Goal: Task Accomplishment & Management: Use online tool/utility

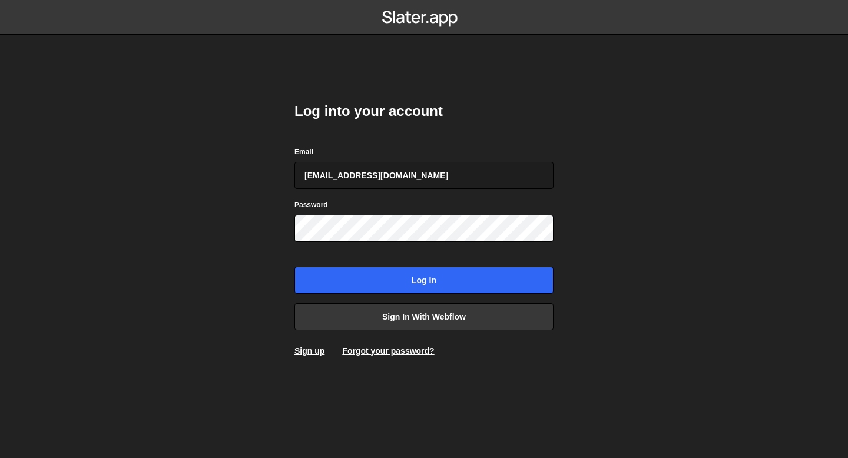
type input "bessoneliot@gmail.com"
click at [294, 267] on input "Log in" at bounding box center [423, 280] width 259 height 27
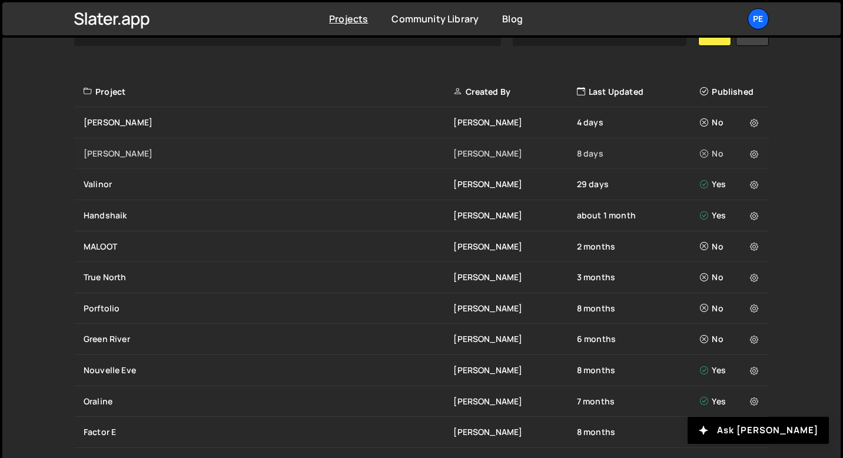
scroll to position [392, 0]
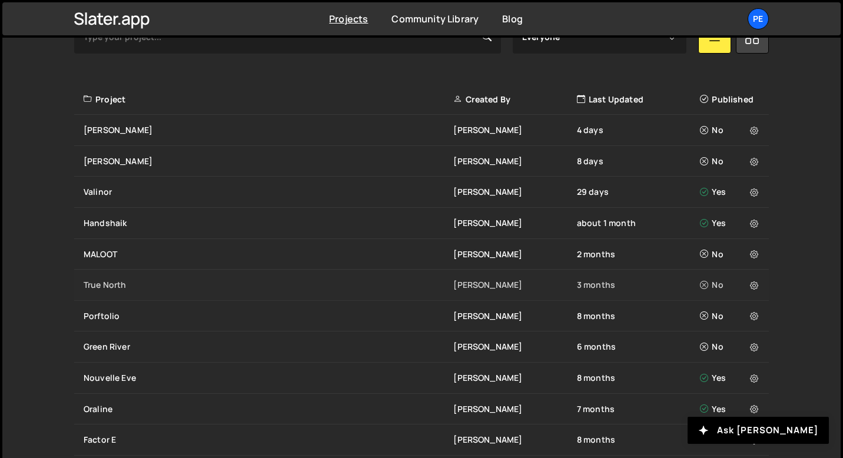
click at [108, 281] on div "True North" at bounding box center [269, 285] width 370 height 12
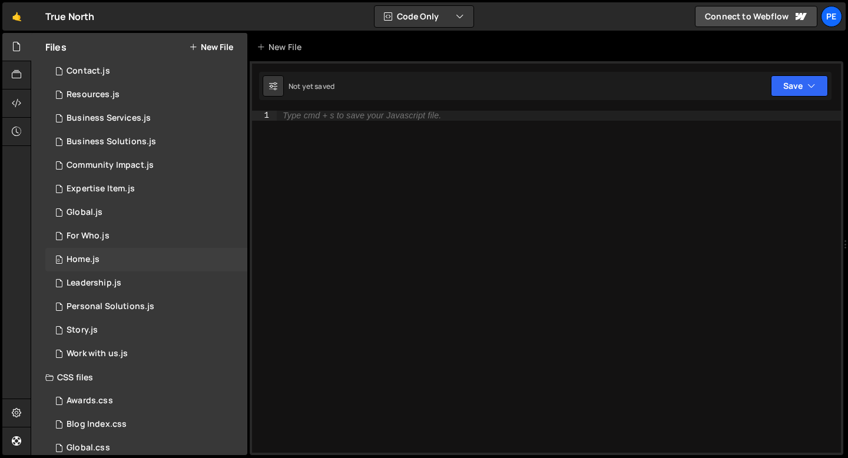
scroll to position [84, 0]
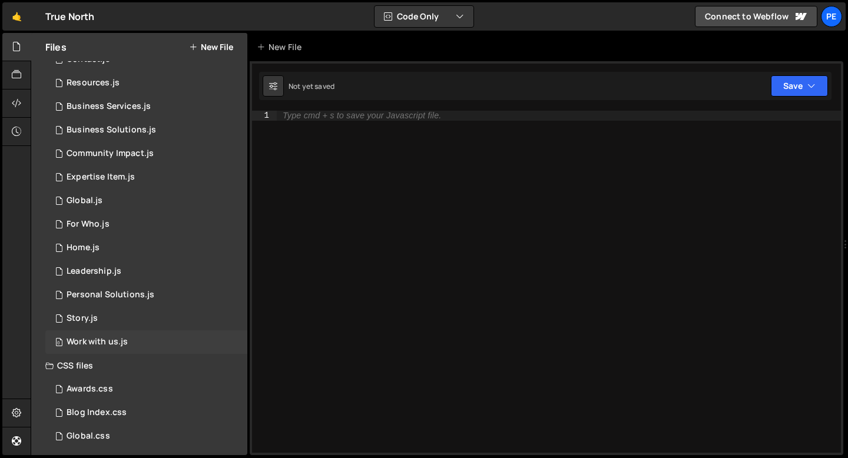
click at [107, 347] on div "Work with us.js" at bounding box center [97, 342] width 61 height 11
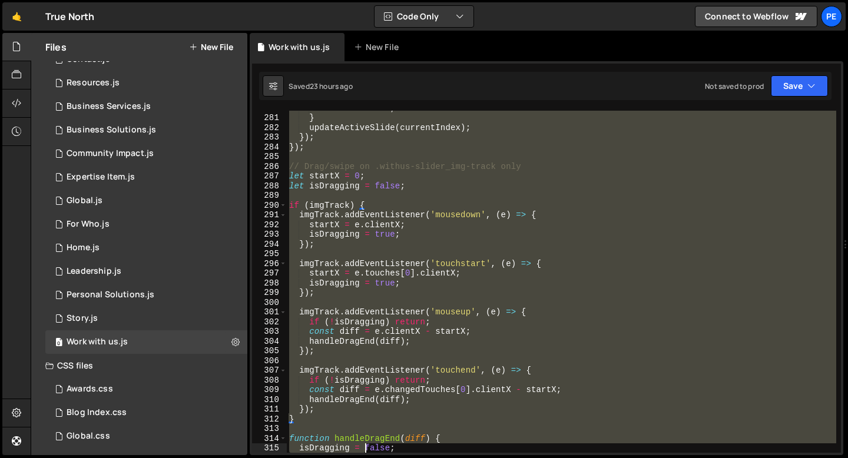
scroll to position [2824, 0]
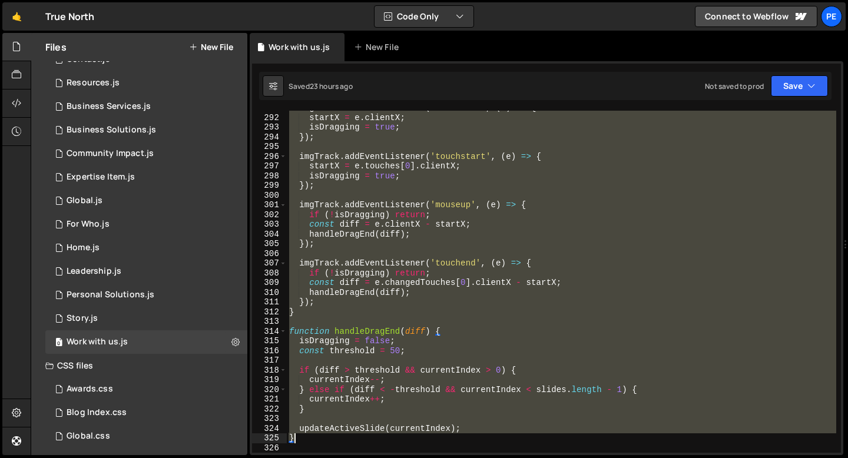
drag, startPoint x: 288, startPoint y: 185, endPoint x: 358, endPoint y: 443, distance: 267.0
click at [358, 443] on div "imgTrack . addEventListener ( 'mousedown' , ( e ) => { startX = e . clientX ; i…" at bounding box center [561, 283] width 549 height 361
type textarea "updateActiveSlide(currentIndex); }"
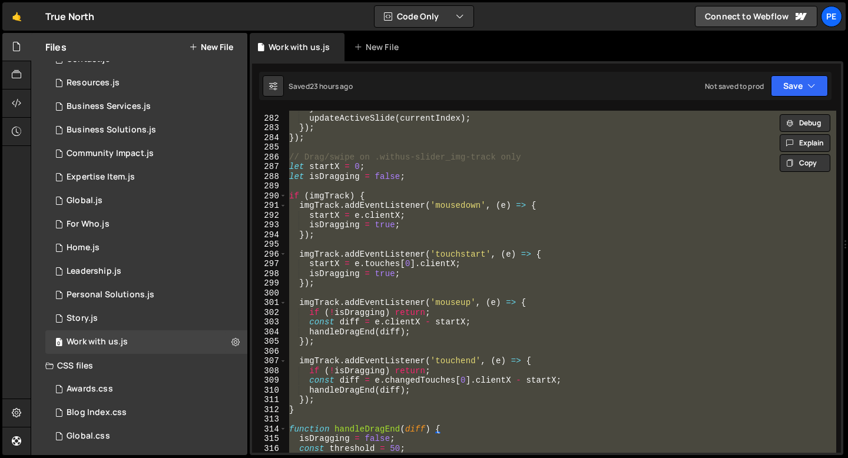
scroll to position [2696, 0]
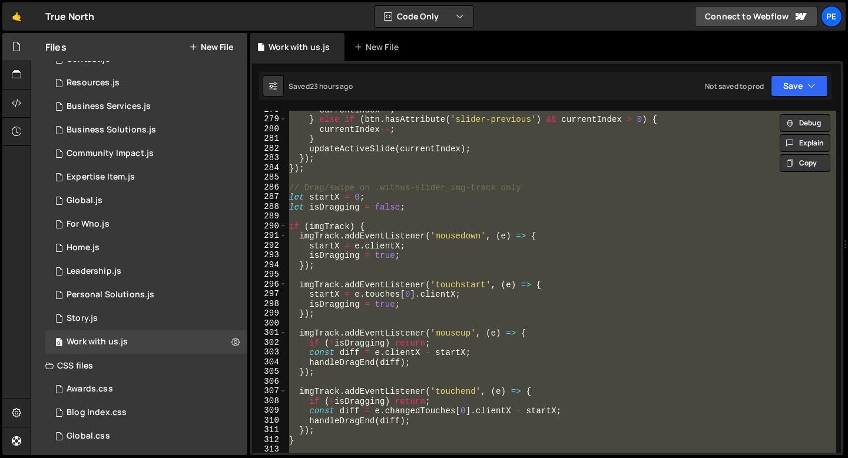
click at [436, 212] on div "currentIndex ++ ; } else if ( btn . hasAttribute ( 'slider-previous' ) && curre…" at bounding box center [561, 282] width 549 height 342
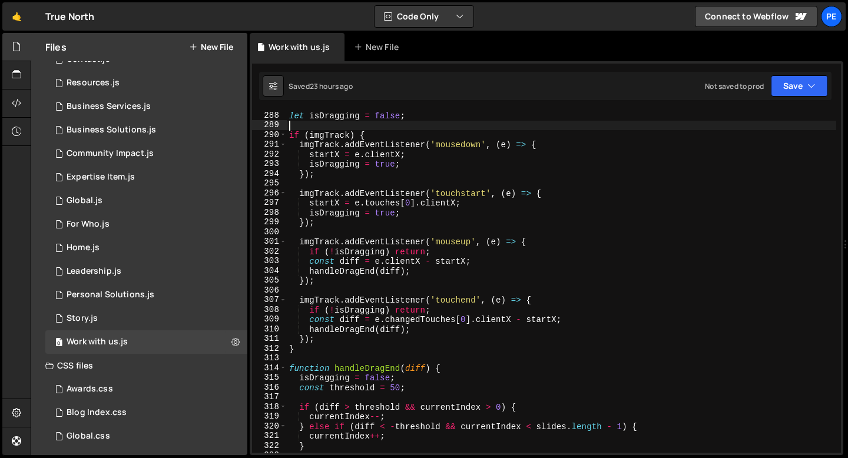
scroll to position [2839, 0]
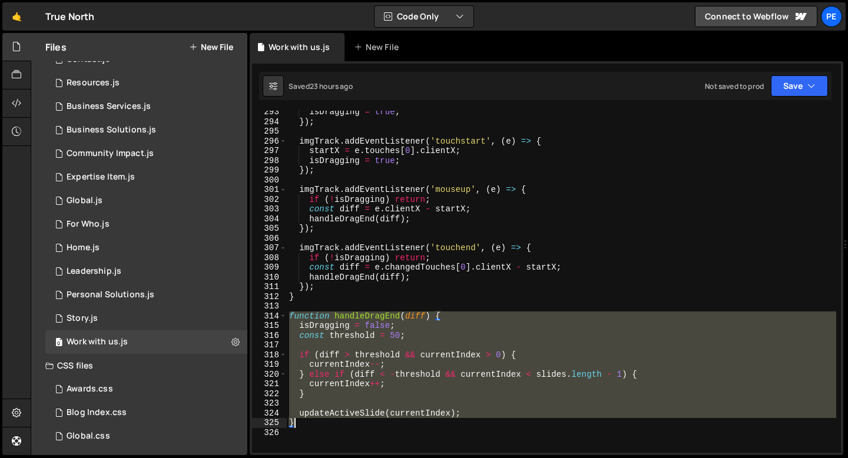
drag, startPoint x: 290, startPoint y: 314, endPoint x: 317, endPoint y: 428, distance: 116.9
click at [317, 428] on div "isDragging = true ; }) ; imgTrack . addEventListener ( 'touchstart' , ( e ) => …" at bounding box center [561, 287] width 549 height 361
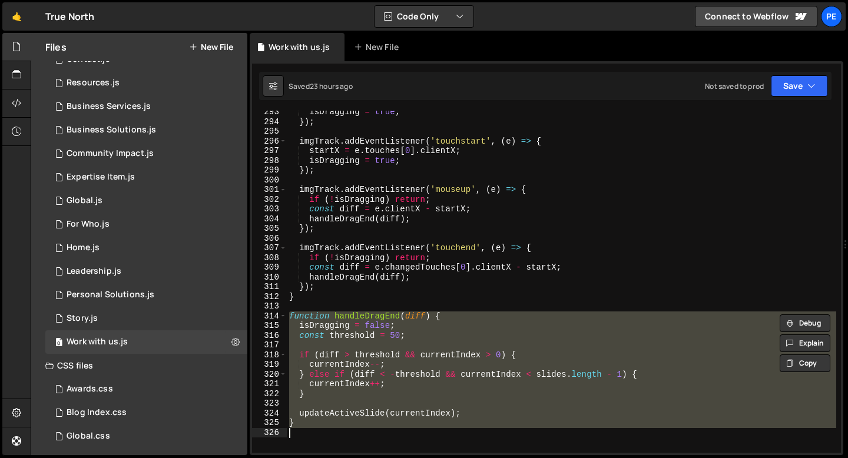
paste textarea
type textarea "}"
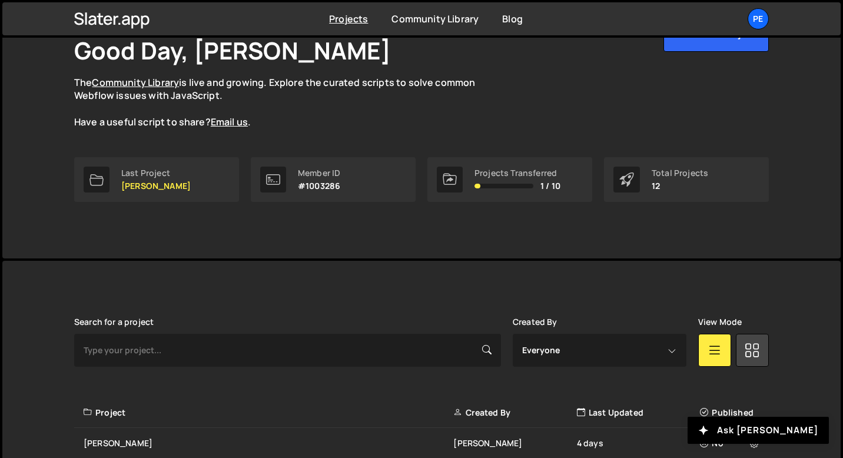
scroll to position [174, 0]
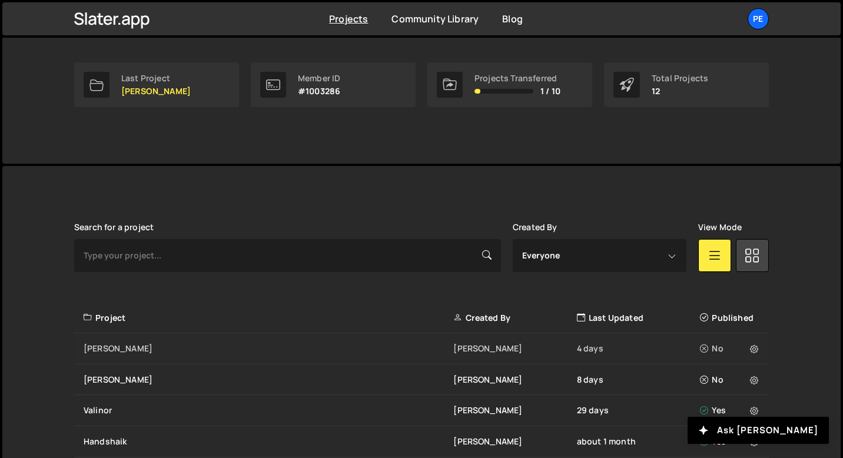
click at [147, 354] on div "Moncrief Eliot BESSON 4 days No" at bounding box center [421, 348] width 695 height 31
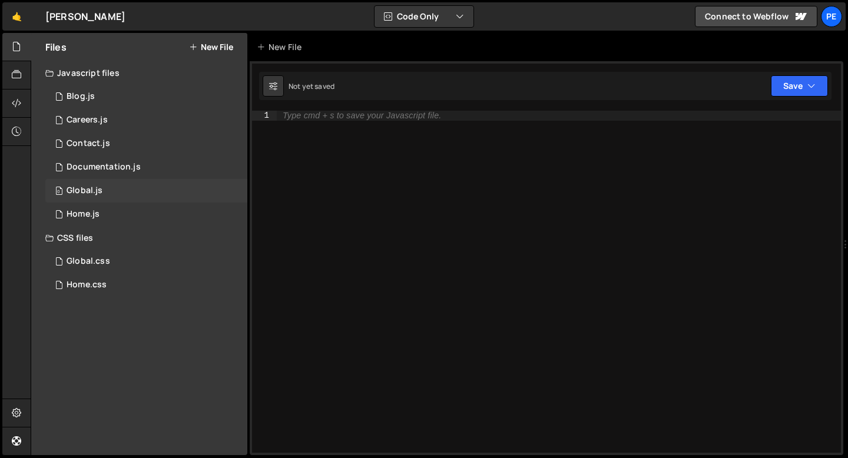
click at [86, 189] on div "Global.js" at bounding box center [85, 190] width 36 height 11
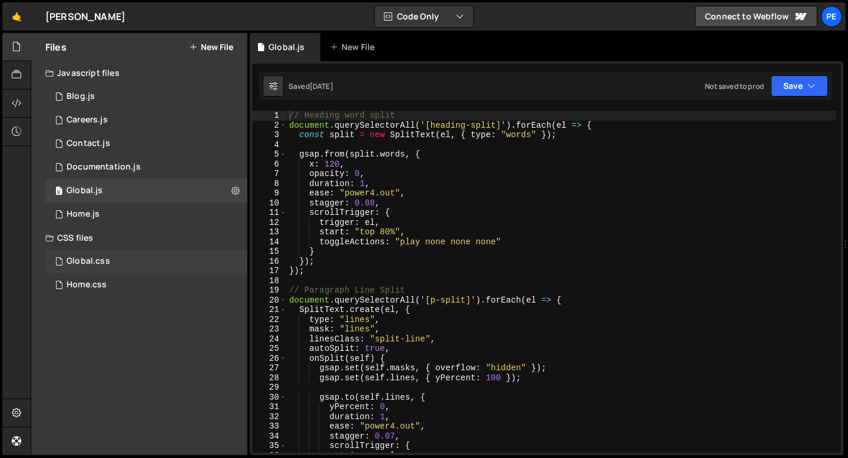
click at [124, 265] on div "Global.css 0" at bounding box center [146, 262] width 202 height 24
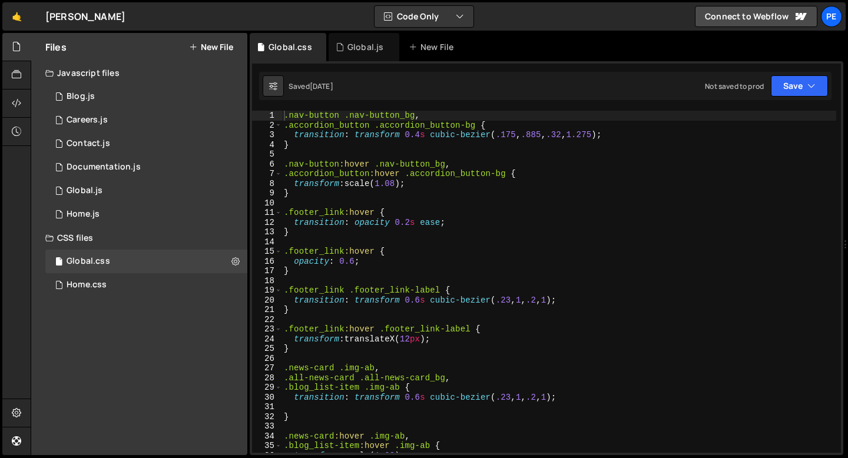
click at [309, 147] on div ".nav-button .nav-button_bg , .accordion_button .accordion_button-bg { transitio…" at bounding box center [558, 291] width 554 height 361
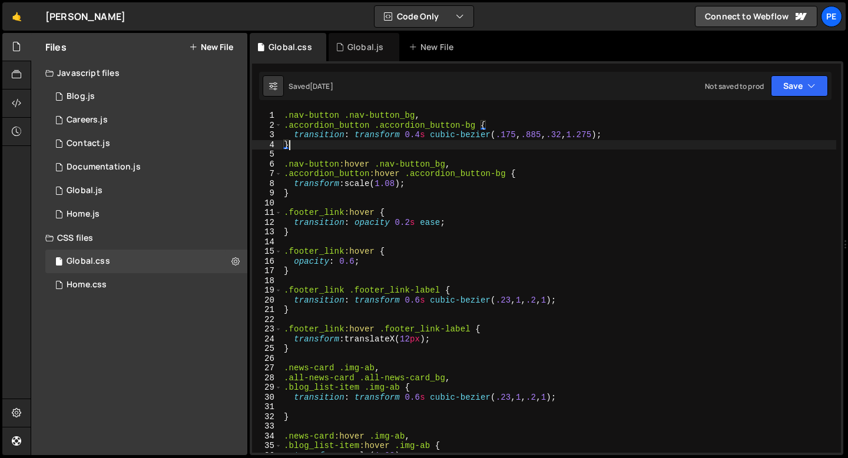
click at [420, 115] on div ".nav-button .nav-button_bg , .accordion_button .accordion_button-bg { transitio…" at bounding box center [558, 291] width 554 height 361
type textarea ".nav-button .nav-button_bg,"
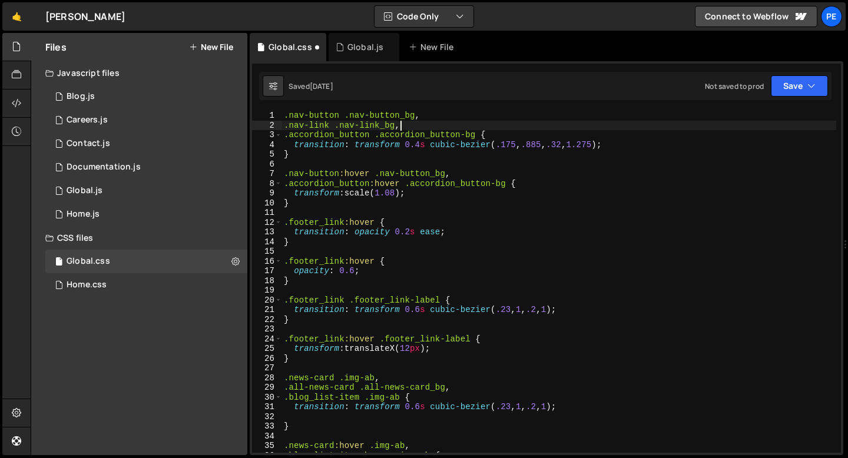
scroll to position [0, 7]
drag, startPoint x: 407, startPoint y: 128, endPoint x: 268, endPoint y: 127, distance: 138.9
click at [267, 128] on div ".nav-link .nav-link_bg, 1 2 3 4 5 6 7 8 9 10 11 12 13 14 15 16 17 18 19 20 21 2…" at bounding box center [546, 282] width 589 height 342
click at [470, 172] on div ".nav-button .nav-button_bg , .nav-link .nav-link_bg , .accordion_button .accord…" at bounding box center [558, 291] width 554 height 361
type textarea ".nav-button:hover .nav-button_bg,"
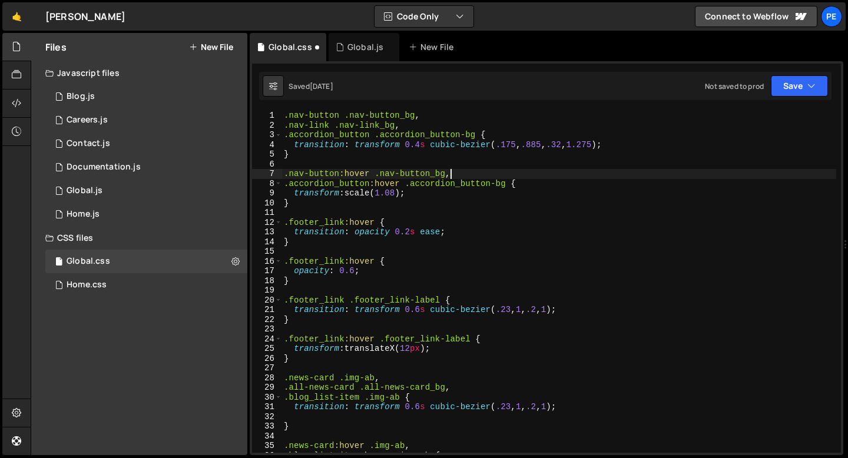
scroll to position [0, 0]
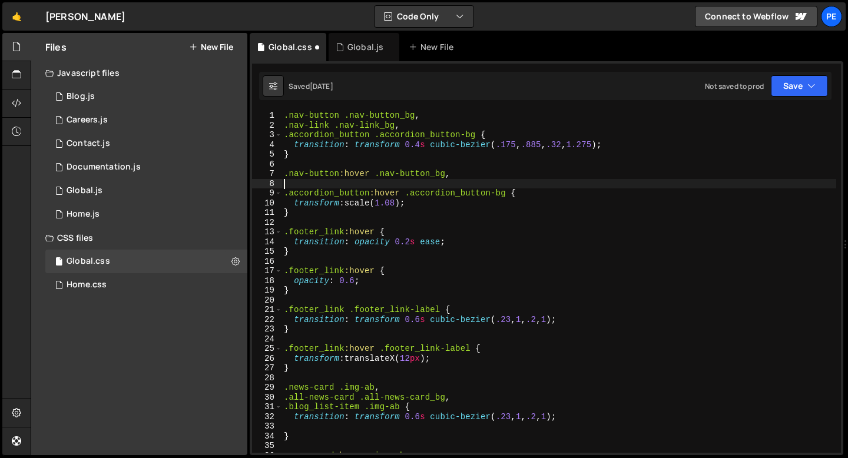
paste textarea ".nav-link .nav-link_bg,"
click at [330, 185] on div ".nav-button .nav-button_bg , .nav-link .nav-link_bg , .accordion_button .accord…" at bounding box center [558, 291] width 554 height 361
click at [449, 185] on div ".nav-button .nav-button_bg , .nav-link .nav-link_bg , .accordion_button .accord…" at bounding box center [558, 291] width 554 height 361
click at [431, 205] on div ".nav-button .nav-button_bg , .nav-link .nav-link_bg , .accordion_button .accord…" at bounding box center [558, 291] width 554 height 361
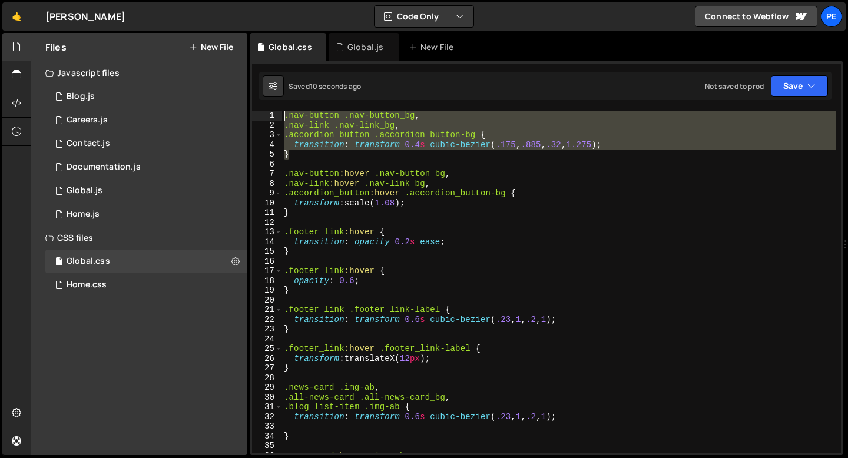
drag, startPoint x: 300, startPoint y: 154, endPoint x: 279, endPoint y: 108, distance: 51.1
click at [280, 108] on div "1 Type cmd + s to save your Javascript file. הההההההההההההההההההההההההההההההההה…" at bounding box center [546, 258] width 593 height 394
click at [293, 151] on div ".nav-button .nav-button_bg , .nav-link .nav-link_bg , .accordion_button .accord…" at bounding box center [558, 282] width 554 height 342
type textarea "}"
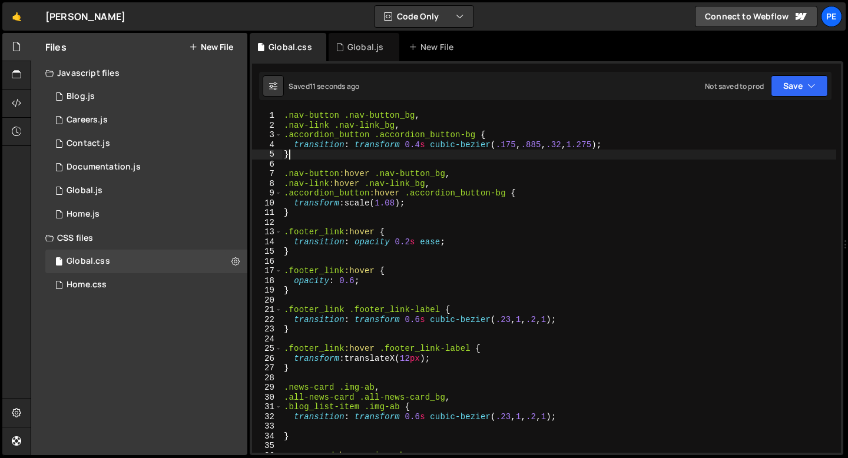
scroll to position [0, 0]
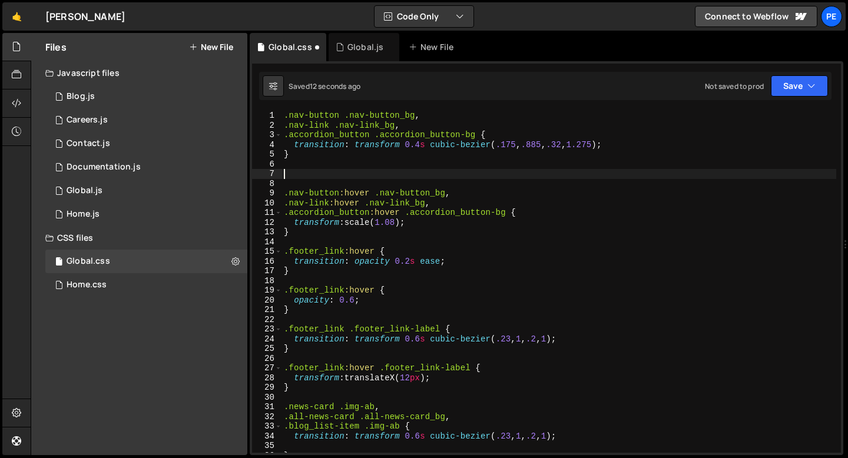
paste textarea "}"
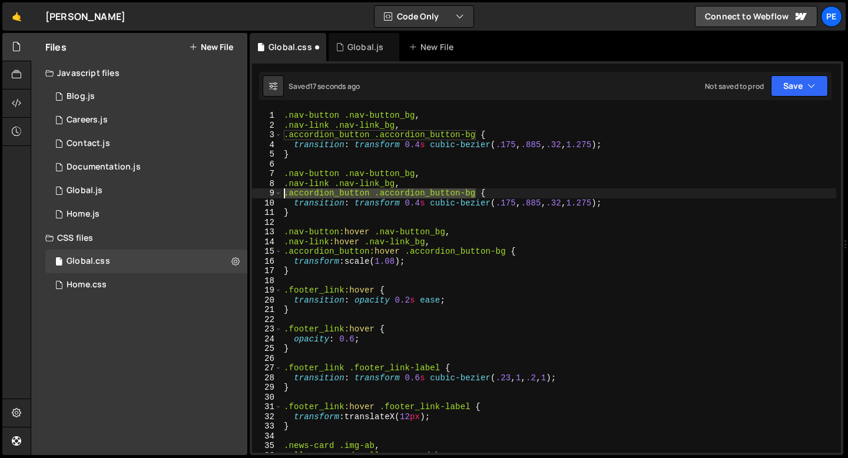
drag, startPoint x: 476, startPoint y: 193, endPoint x: 261, endPoint y: 189, distance: 214.9
click at [261, 189] on div "} 1 2 3 4 5 6 7 8 9 10 11 12 13 14 15 16 17 18 19 20 21 22 23 24 25 26 27 28 29…" at bounding box center [546, 282] width 589 height 342
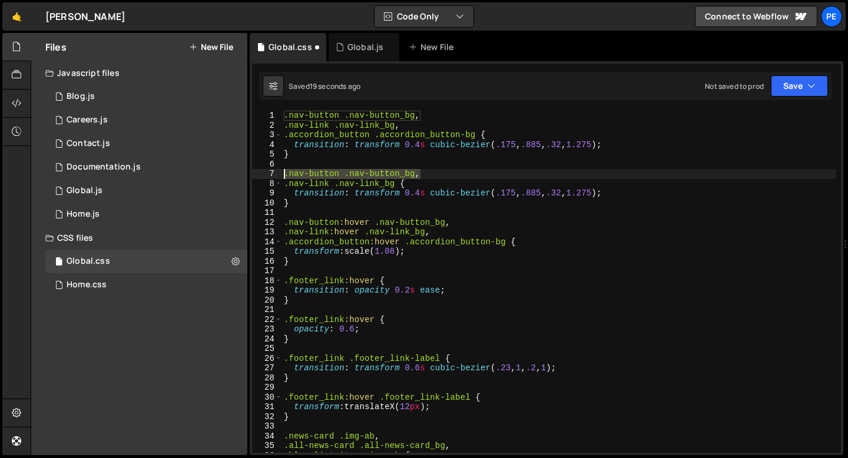
drag, startPoint x: 418, startPoint y: 174, endPoint x: 275, endPoint y: 170, distance: 143.1
click at [277, 170] on div ".nav-link .nav-link_bg { 1 2 3 4 5 6 7 8 9 10 11 12 13 14 15 16 17 18 19 20 21 …" at bounding box center [546, 282] width 589 height 342
type textarea ".nav-button .nav-button_bg,"
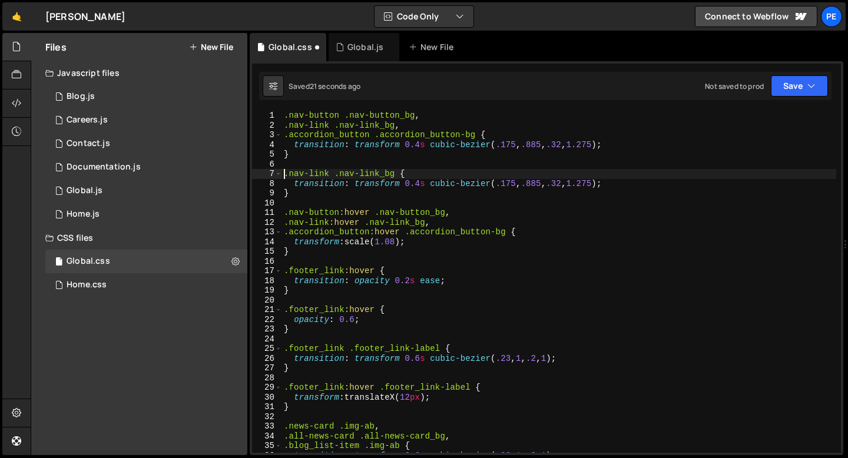
click at [403, 128] on div ".nav-button .nav-button_bg , .nav-link .nav-link_bg , .accordion_button .accord…" at bounding box center [558, 291] width 554 height 361
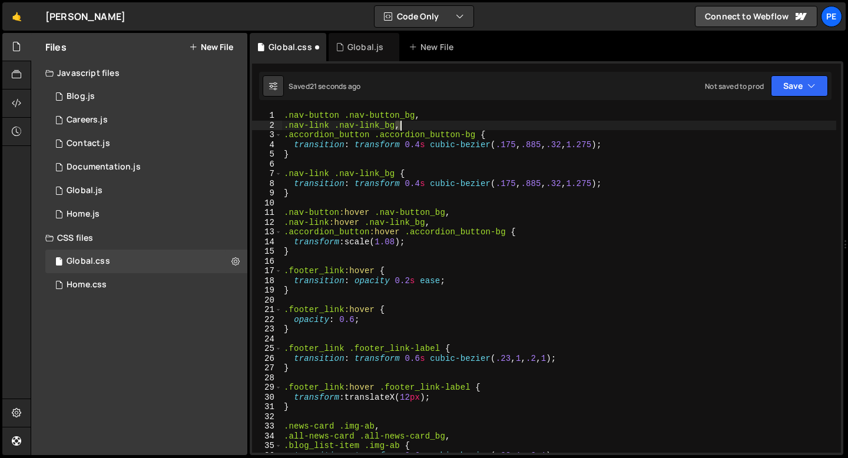
click at [403, 128] on div ".nav-button .nav-button_bg , .nav-link .nav-link_bg , .accordion_button .accord…" at bounding box center [558, 291] width 554 height 361
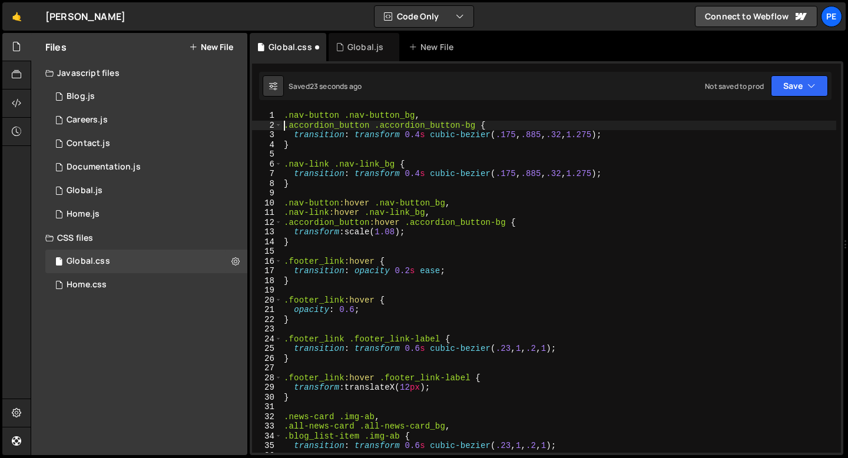
click at [437, 213] on div ".nav-button .nav-button_bg , .accordion_button .accordion_button-bg { transitio…" at bounding box center [558, 291] width 554 height 361
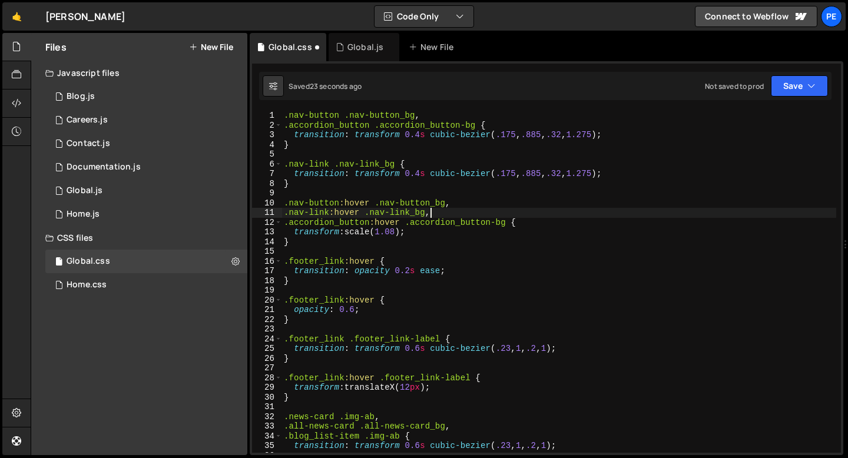
click at [437, 213] on div ".nav-button .nav-button_bg , .accordion_button .accordion_button-bg { transitio…" at bounding box center [558, 291] width 554 height 361
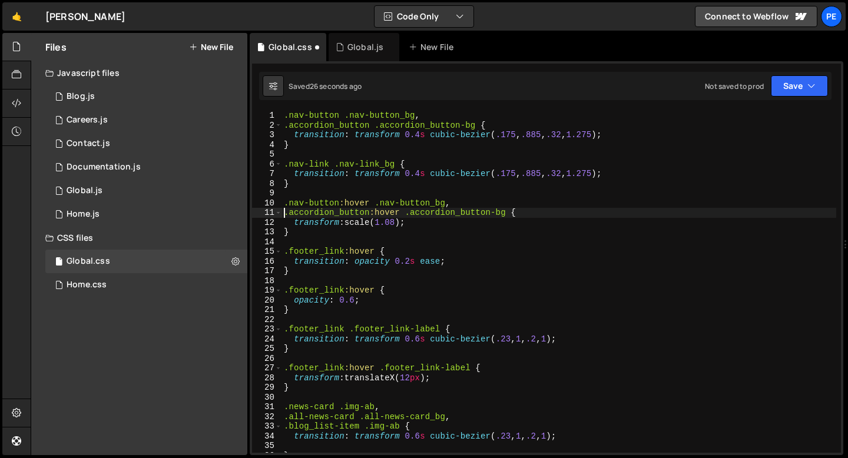
click at [610, 174] on div ".nav-button .nav-button_bg , .accordion_button .accordion_button-bg { transitio…" at bounding box center [558, 291] width 554 height 361
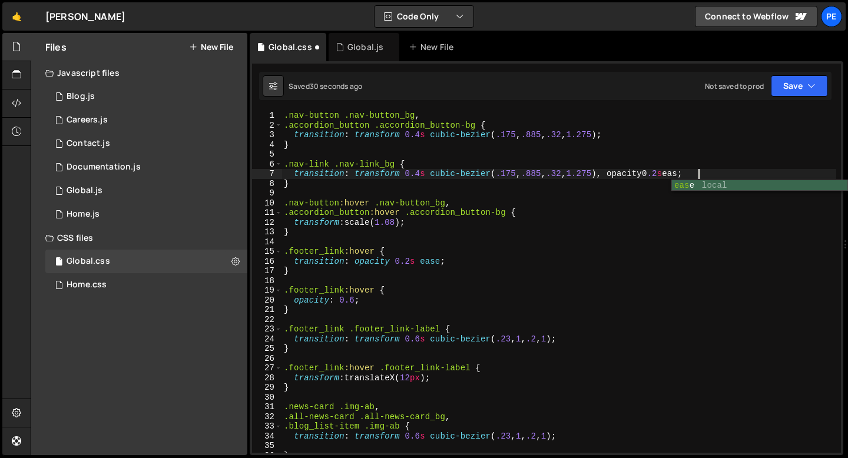
scroll to position [0, 29]
click at [657, 172] on div ".nav-button .nav-button_bg , .accordion_button .accordion_button-bg { transitio…" at bounding box center [558, 291] width 554 height 361
click at [428, 225] on div ".nav-button .nav-button_bg , .accordion_button .accordion_button-bg { transitio…" at bounding box center [558, 291] width 554 height 361
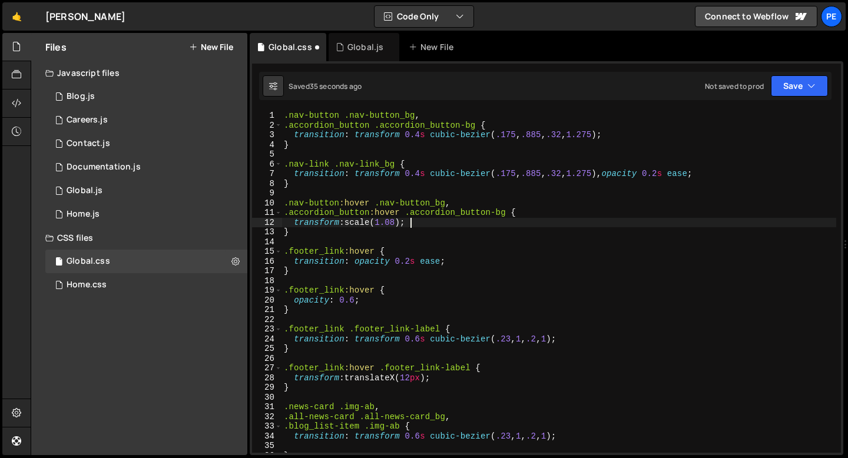
scroll to position [0, 8]
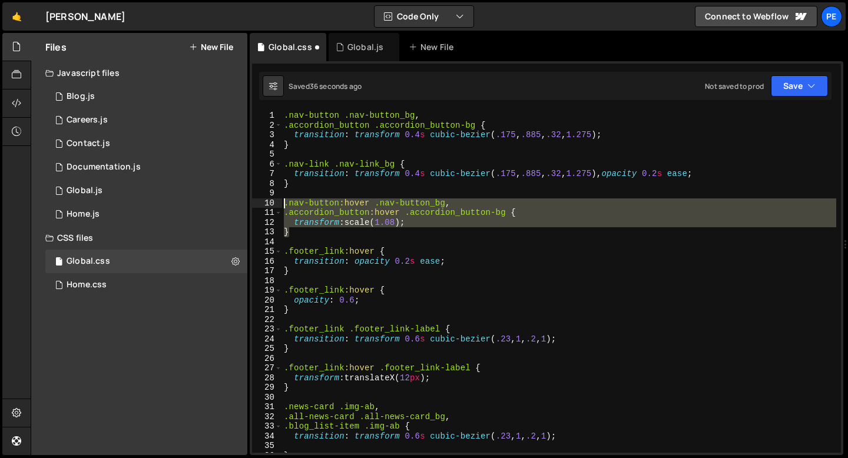
drag, startPoint x: 293, startPoint y: 235, endPoint x: 281, endPoint y: 204, distance: 33.3
click at [281, 204] on div "transform: scale(1.08); 1 2 3 4 5 6 7 8 9 10 11 12 13 14 15 16 17 18 19 20 21 2…" at bounding box center [546, 282] width 589 height 342
click at [297, 231] on div ".nav-button .nav-button_bg , .accordion_button .accordion_button-bg { transitio…" at bounding box center [558, 282] width 554 height 342
type textarea "}"
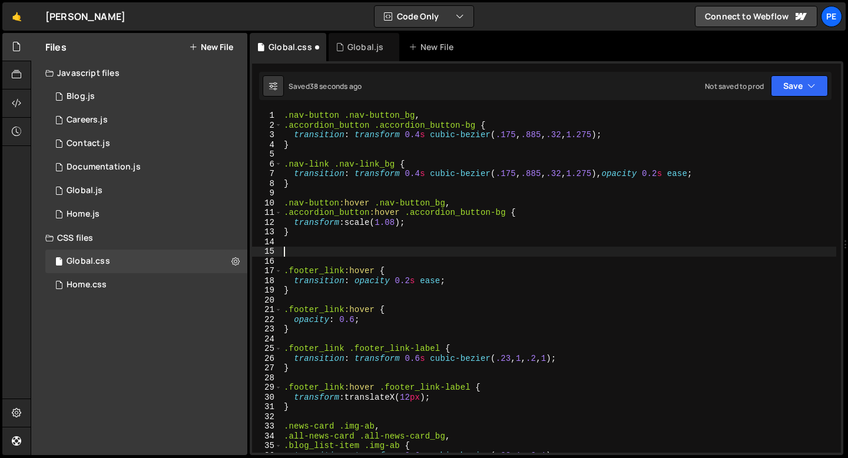
paste textarea "}"
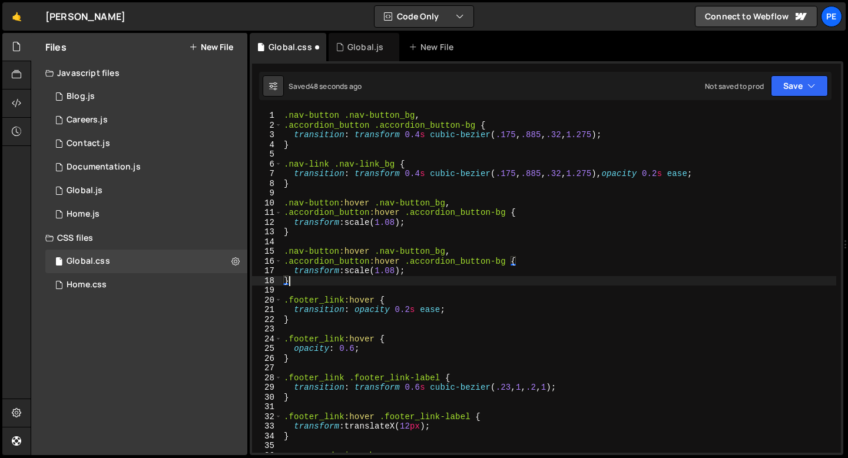
click at [487, 261] on div ".nav-button .nav-button_bg , .accordion_button .accordion_button-bg { transitio…" at bounding box center [558, 291] width 554 height 361
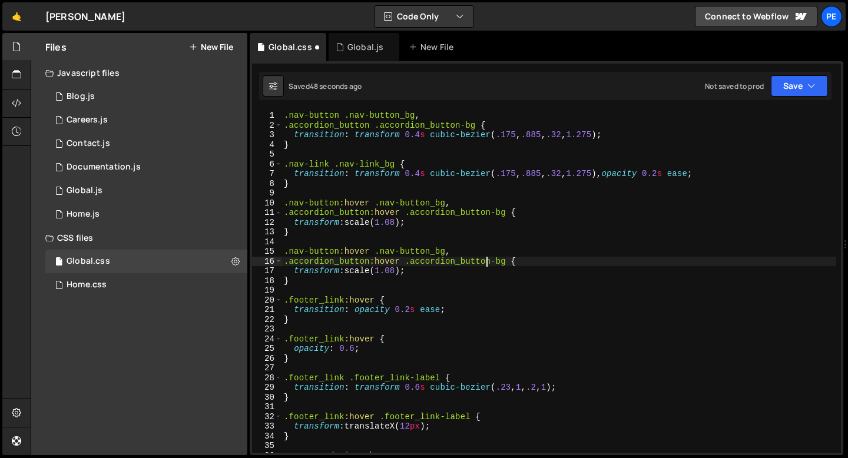
click at [487, 261] on div ".nav-button .nav-button_bg , .accordion_button .accordion_button-bg { transitio…" at bounding box center [558, 291] width 554 height 361
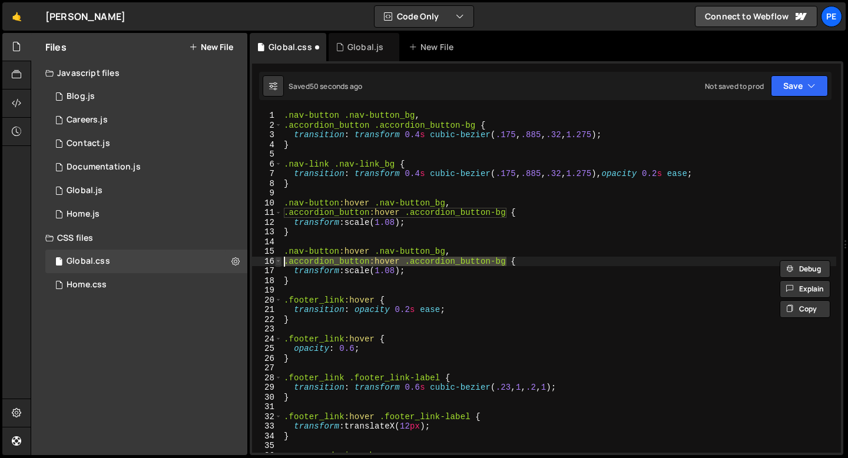
drag, startPoint x: 504, startPoint y: 262, endPoint x: 281, endPoint y: 264, distance: 223.1
click at [281, 264] on div ".accordion_button:hover .accordion_button-bg { 1 2 3 4 5 6 7 8 9 10 11 12 13 14…" at bounding box center [546, 282] width 589 height 342
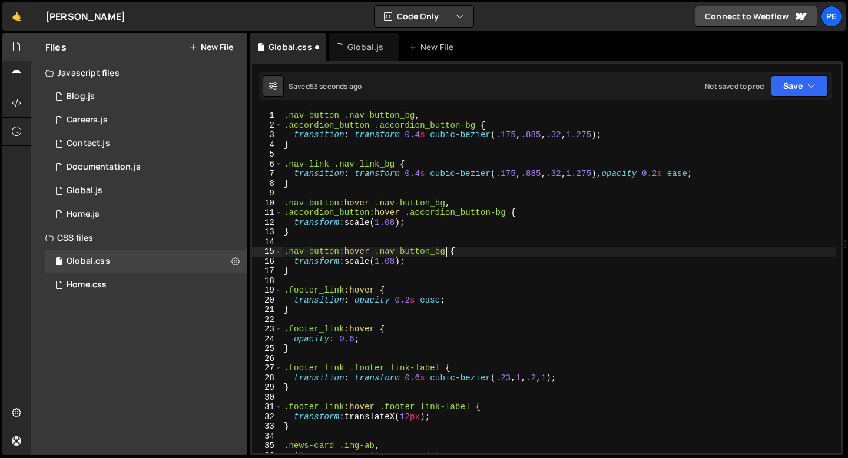
click at [338, 250] on div ".nav-button .nav-button_bg , .accordion_button .accordion_button-bg { transitio…" at bounding box center [558, 291] width 554 height 361
click at [433, 252] on div ".nav-button .nav-button_bg , .accordion_button .accordion_button-bg { transitio…" at bounding box center [558, 291] width 554 height 361
click at [420, 251] on div ".nav-button .nav-button_bg , .accordion_button .accordion_button-bg { transitio…" at bounding box center [558, 291] width 554 height 361
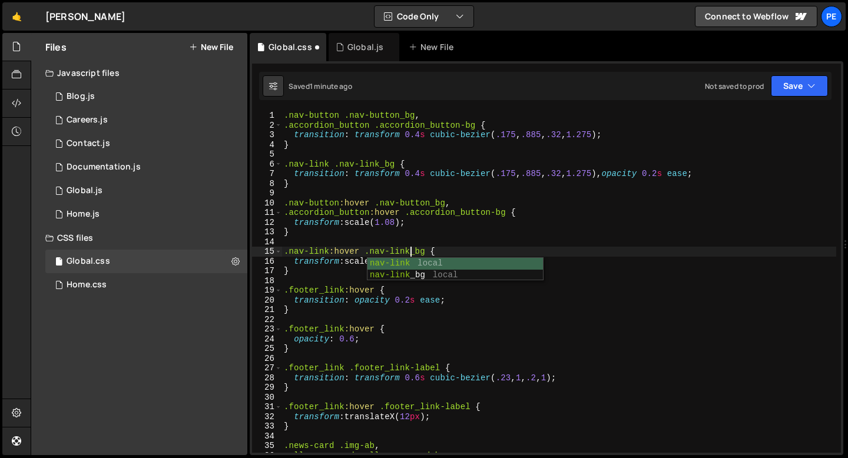
click at [449, 252] on div ".nav-button .nav-button_bg , .accordion_button .accordion_button-bg { transitio…" at bounding box center [558, 291] width 554 height 361
click at [412, 261] on div ".nav-button .nav-button_bg , .accordion_button .accordion_button-bg { transitio…" at bounding box center [558, 291] width 554 height 361
type textarea "transform: scale(1.08);"
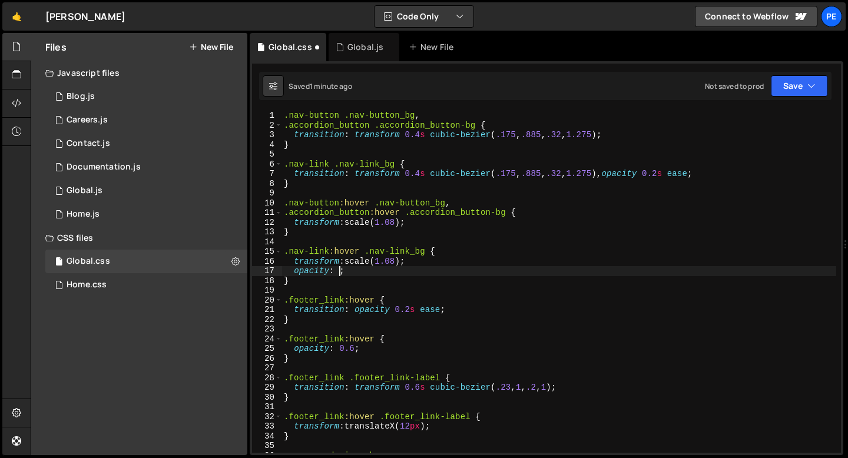
scroll to position [0, 4]
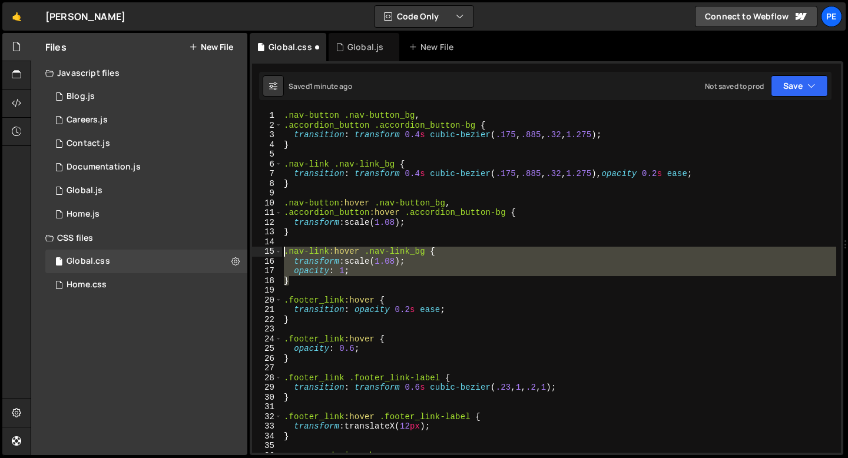
drag, startPoint x: 296, startPoint y: 278, endPoint x: 283, endPoint y: 249, distance: 31.9
click at [283, 249] on div ".nav-button .nav-button_bg , .accordion_button .accordion_button-bg { transitio…" at bounding box center [558, 291] width 554 height 361
type textarea ".nav-link:hover .nav-link_bg { transform: scale(1.08);"
click at [295, 239] on div ".nav-button .nav-button_bg , .accordion_button .accordion_button-bg { transitio…" at bounding box center [558, 291] width 554 height 361
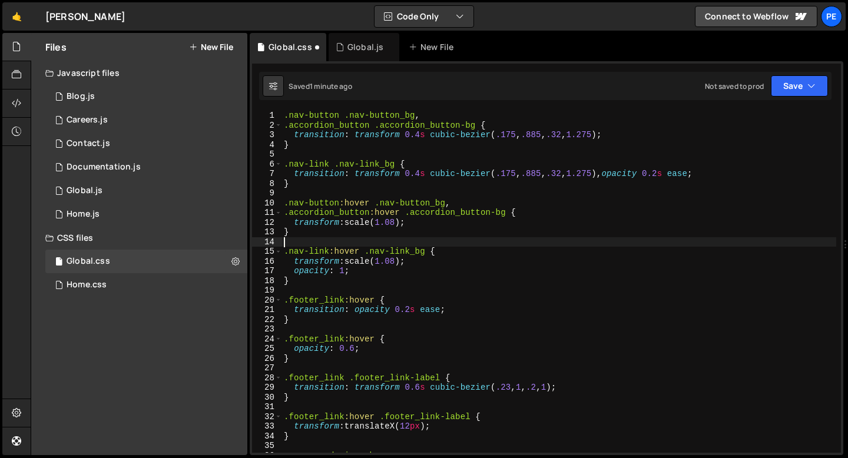
scroll to position [0, 0]
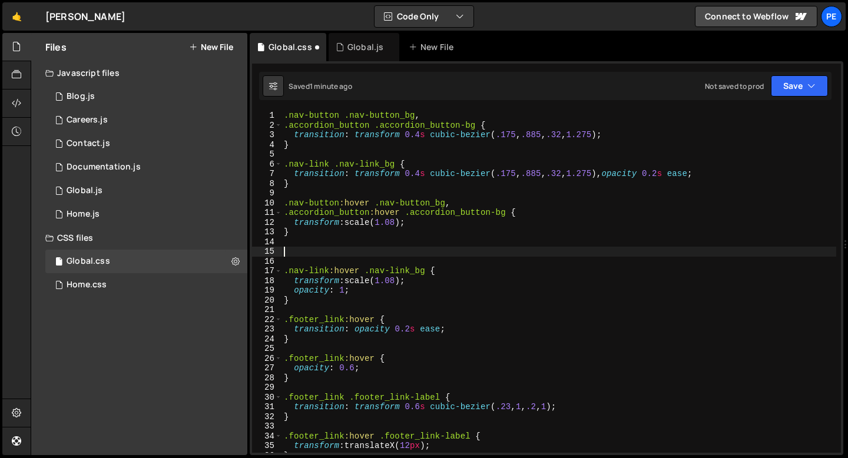
paste textarea "}"
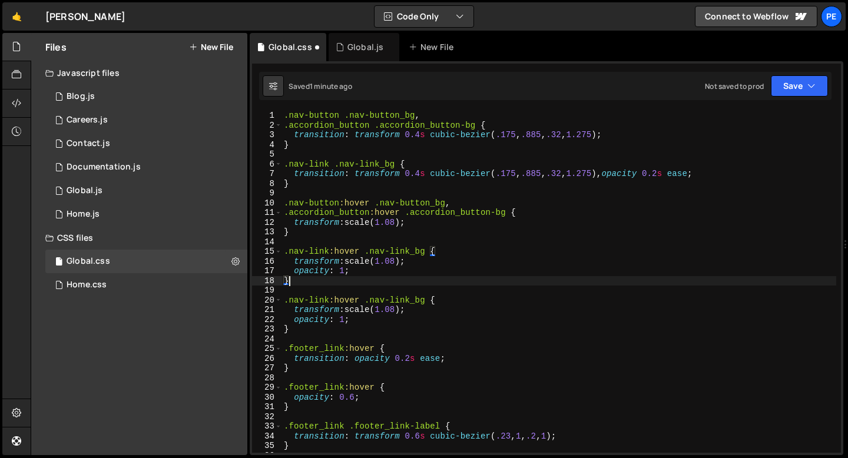
click at [401, 315] on div ".nav-button .nav-button_bg , .accordion_button .accordion_button-bg { transitio…" at bounding box center [558, 291] width 554 height 361
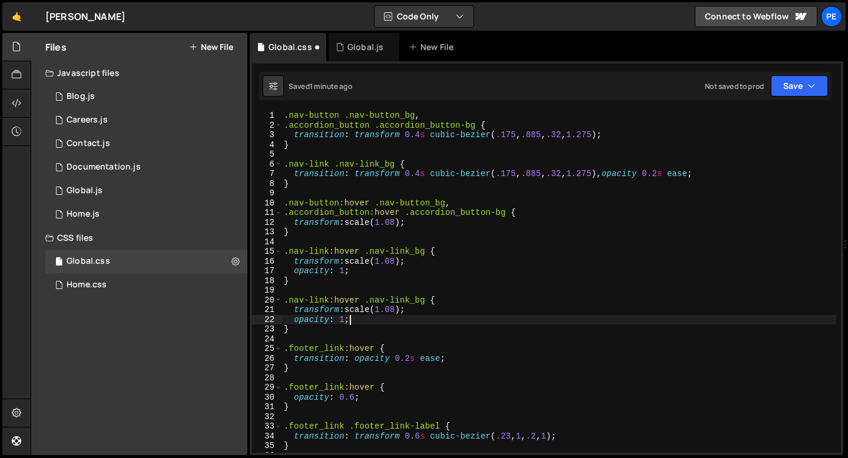
click at [401, 312] on div ".nav-button .nav-button_bg , .accordion_button .accordion_button-bg { transitio…" at bounding box center [558, 291] width 554 height 361
click at [344, 270] on div ".nav-button .nav-button_bg , .accordion_button .accordion_button-bg { transitio…" at bounding box center [558, 291] width 554 height 361
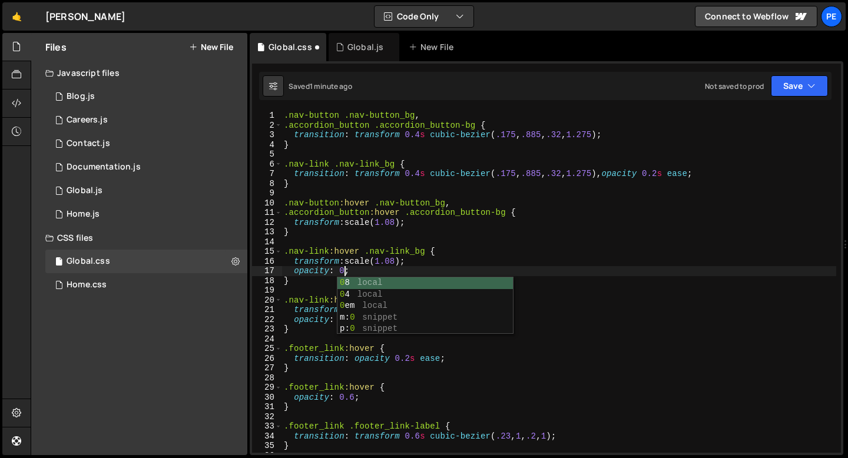
scroll to position [0, 4]
click at [398, 259] on div ".nav-button .nav-button_bg , .accordion_button .accordion_button-bg { transitio…" at bounding box center [558, 291] width 554 height 361
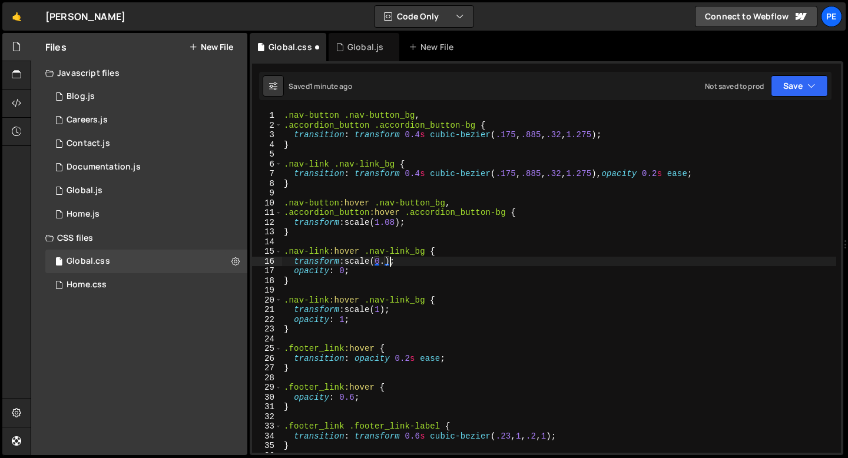
scroll to position [0, 7]
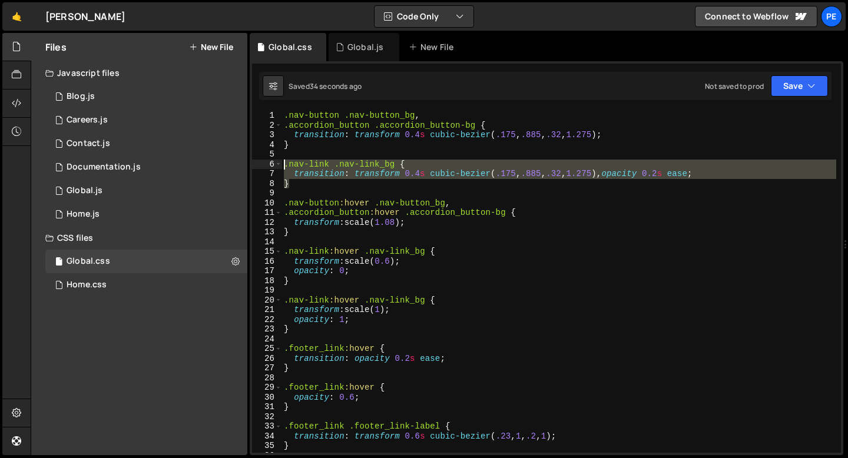
drag, startPoint x: 291, startPoint y: 180, endPoint x: 284, endPoint y: 165, distance: 15.5
click at [285, 166] on div ".nav-button .nav-button_bg , .accordion_button .accordion_button-bg { transitio…" at bounding box center [558, 291] width 554 height 361
type textarea ".nav-link .nav-link_bg { transition: transform 0.4s cubic-bezier(.175, .885, .3…"
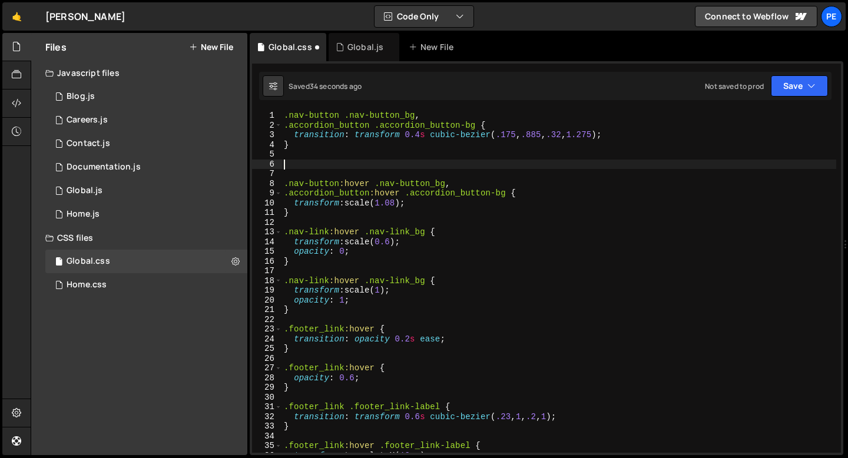
scroll to position [0, 0]
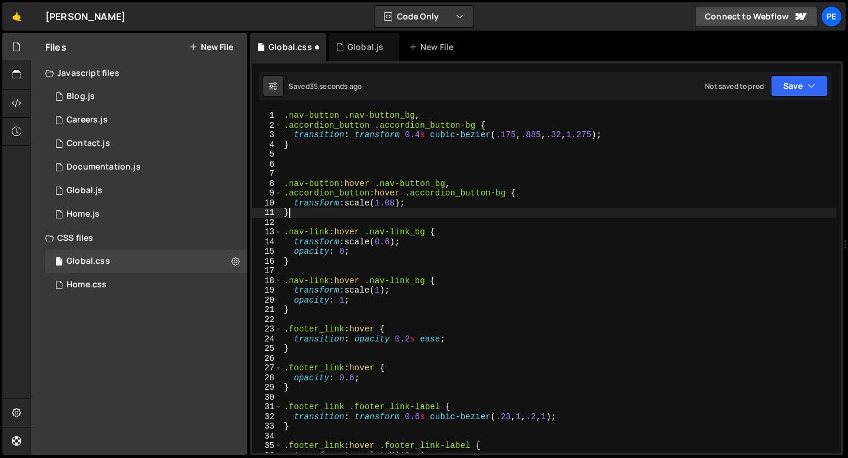
click at [297, 214] on div ".nav-button .nav-button_bg , .accordion_button .accordion_button-bg { transitio…" at bounding box center [558, 291] width 554 height 361
type textarea "}"
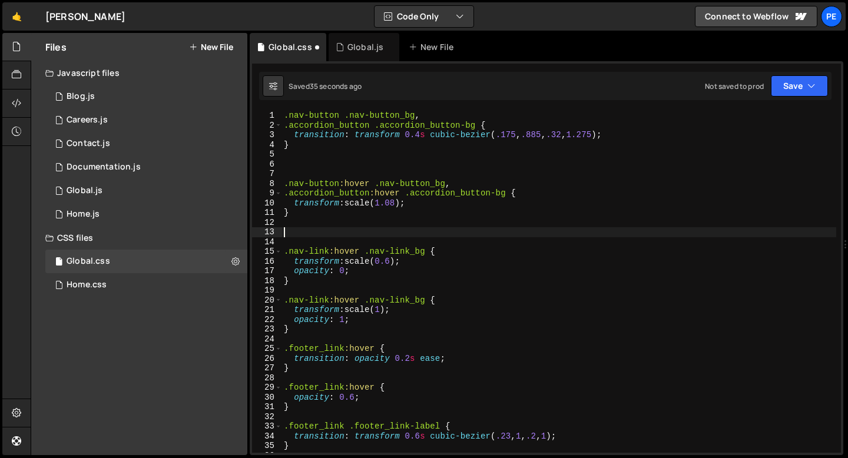
paste textarea "}"
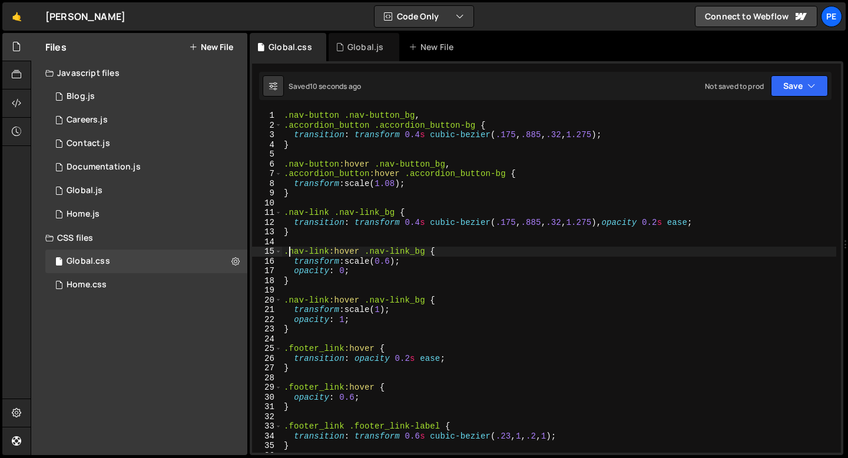
click at [333, 198] on div ".nav-button .nav-button_bg , .accordion_button .accordion_button-bg { transitio…" at bounding box center [558, 291] width 554 height 361
type textarea "}"
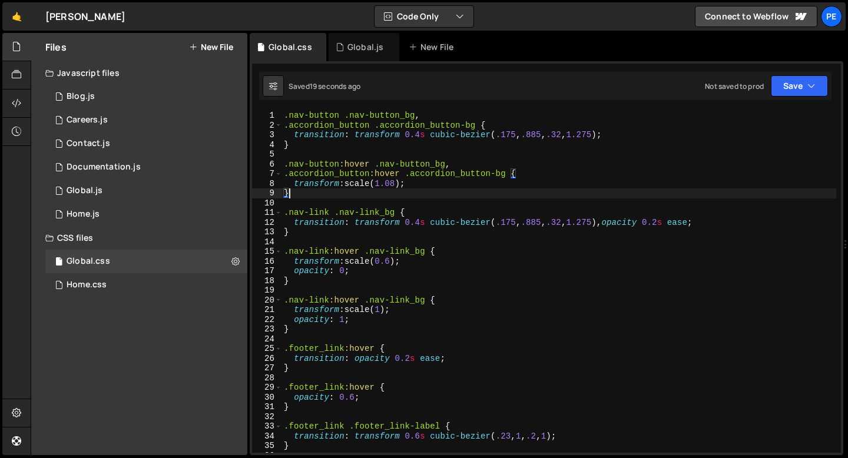
click at [328, 240] on div ".nav-button .nav-button_bg , .accordion_button .accordion_button-bg { transitio…" at bounding box center [558, 291] width 554 height 361
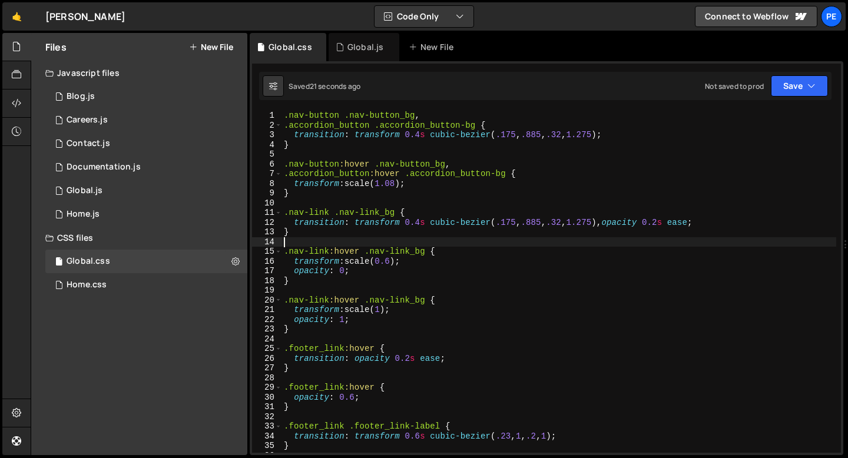
click at [352, 250] on div ".nav-button .nav-button_bg , .accordion_button .accordion_button-bg { transitio…" at bounding box center [558, 291] width 554 height 361
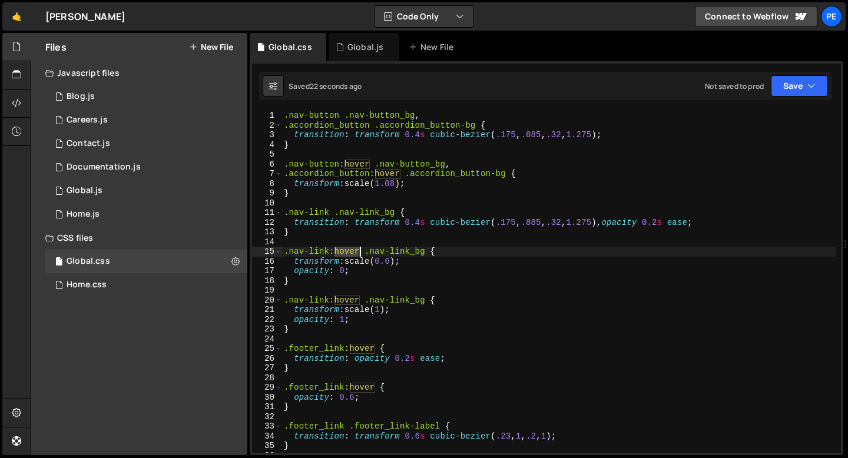
click at [352, 250] on div ".nav-button .nav-button_bg , .accordion_button .accordion_button-bg { transitio…" at bounding box center [558, 291] width 554 height 361
click at [396, 260] on div ".nav-button .nav-button_bg , .accordion_button .accordion_button-bg { transitio…" at bounding box center [558, 291] width 554 height 361
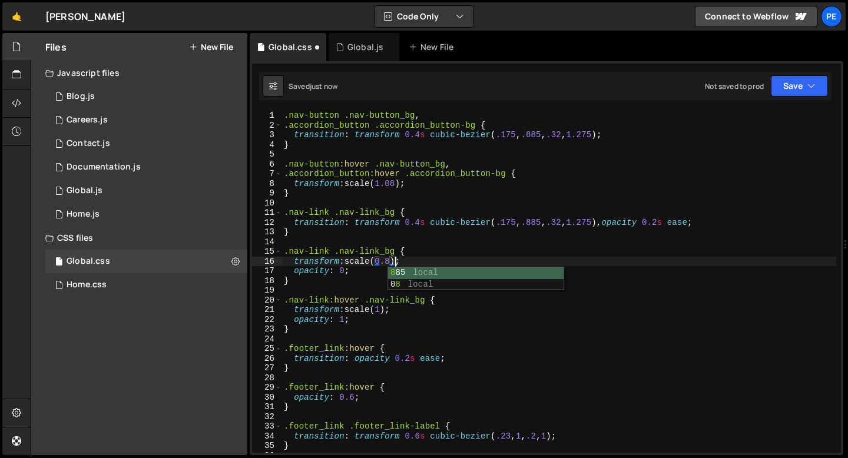
scroll to position [0, 7]
type textarea "transform: scale(0.8);"
click at [100, 214] on div "0 Home.js 0" at bounding box center [146, 214] width 202 height 24
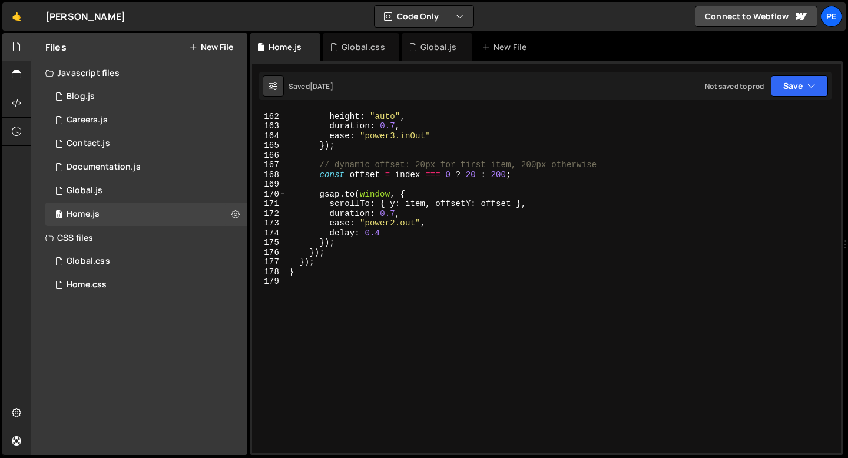
scroll to position [1563, 0]
click at [315, 285] on div "gsap . to ( item , { height : "auto" , duration : 0.7 , ease : "power3.inOut" }…" at bounding box center [561, 282] width 549 height 361
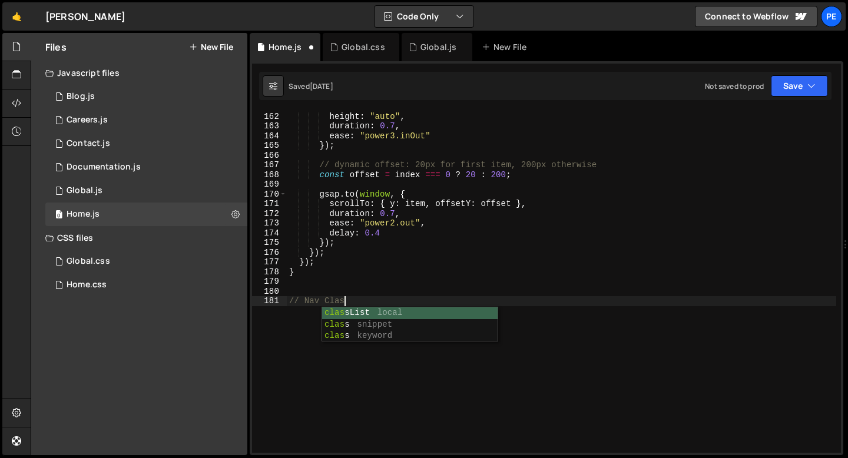
scroll to position [0, 4]
type textarea "// Nav classList"
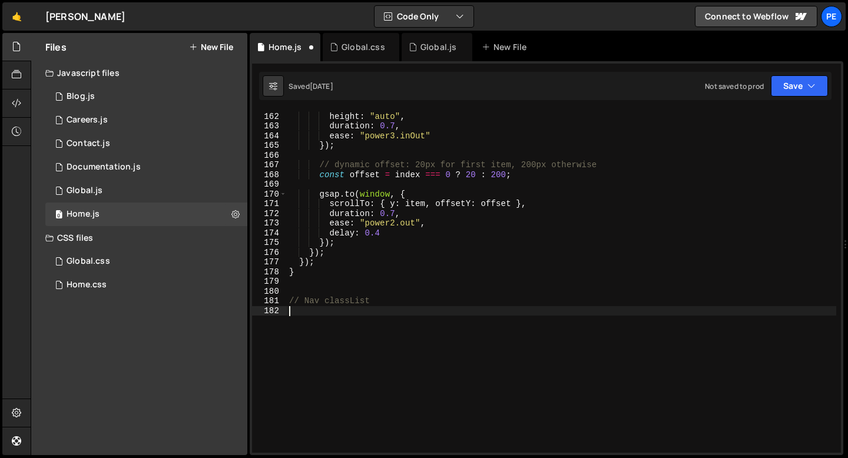
scroll to position [0, 0]
paste textarea "window.addEventListener("resize", updateNavClass);"
type textarea "window.addEventListener("resize", updateNavClass);"
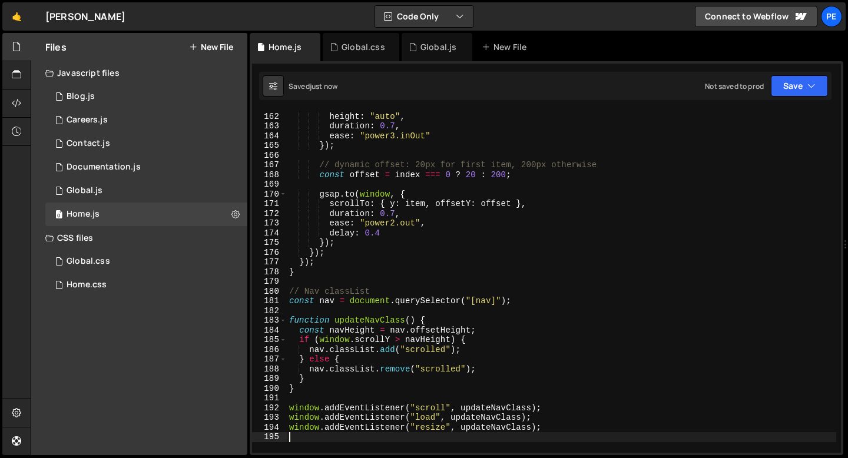
click at [373, 290] on div "gsap . to ( item , { height : "auto" , duration : 0.7 , ease : "power3.inOut" }…" at bounding box center [561, 282] width 549 height 361
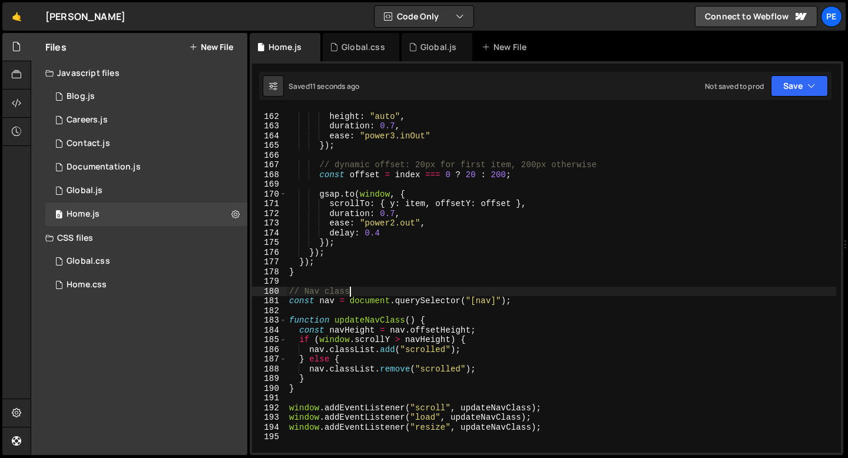
click at [408, 353] on div "gsap . to ( item , { height : "auto" , duration : 0.7 , ease : "power3.inOut" }…" at bounding box center [561, 282] width 549 height 361
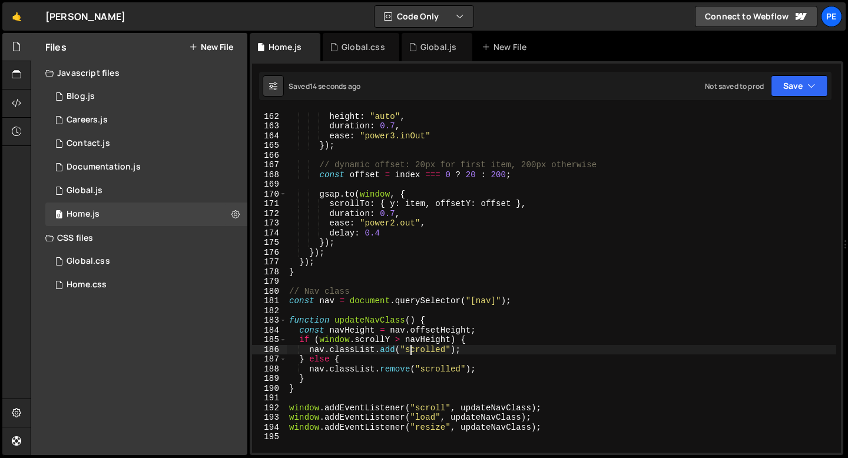
scroll to position [0, 8]
click at [421, 371] on div "gsap . to ( item , { height : "auto" , duration : 0.7 , ease : "power3.inOut" }…" at bounding box center [561, 282] width 549 height 361
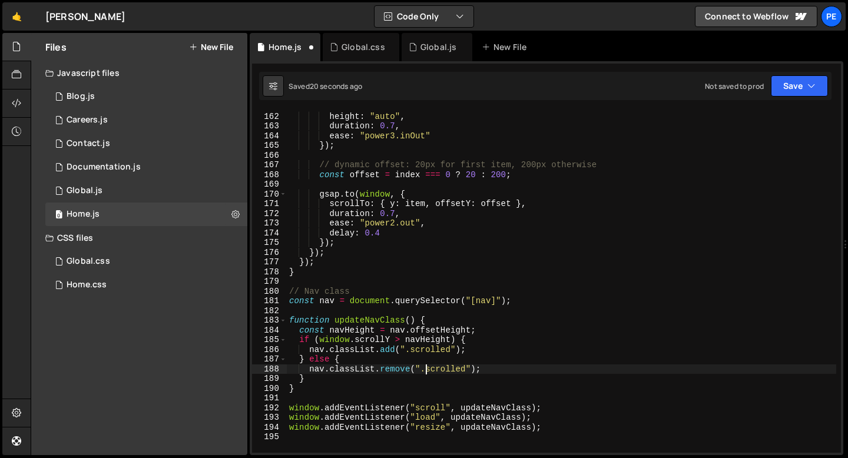
scroll to position [0, 9]
click at [411, 353] on div "gsap . to ( item , { height : "auto" , duration : 0.7 , ease : "power3.inOut" }…" at bounding box center [561, 282] width 549 height 361
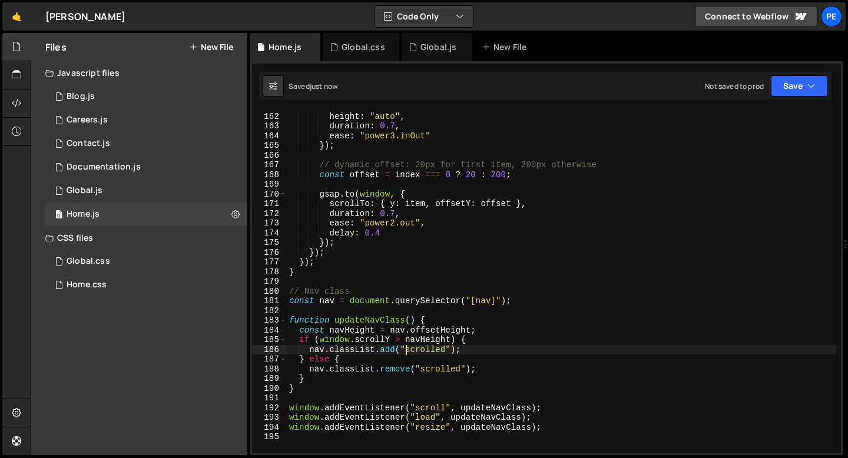
type textarea "nav.classList.add("scrolled");"
click at [100, 290] on div "Home.css 0" at bounding box center [146, 285] width 202 height 24
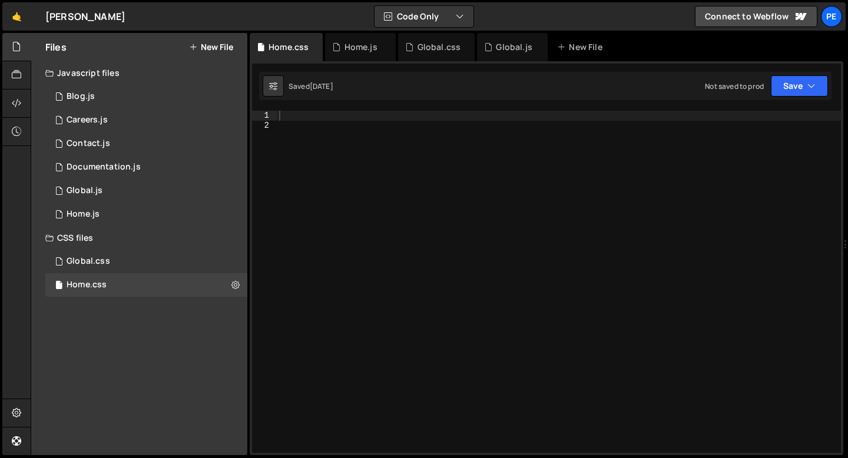
click at [286, 115] on div at bounding box center [559, 291] width 564 height 361
click at [281, 113] on div "nav" at bounding box center [559, 291] width 564 height 361
paste textarea "-wrapper"
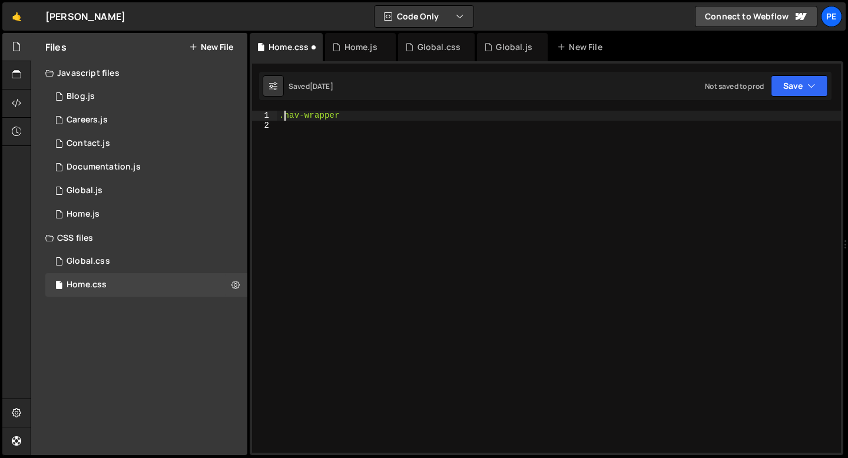
click at [370, 118] on div ".nav-wrapper" at bounding box center [559, 291] width 564 height 361
paste textarea "nav-link"
type textarea ".nav-wrapper.scrolled .nav-link {"
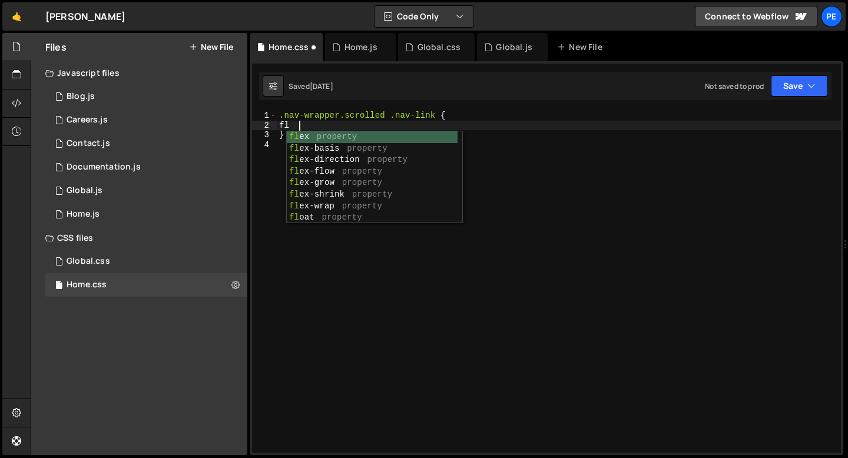
scroll to position [0, 1]
type textarea "f"
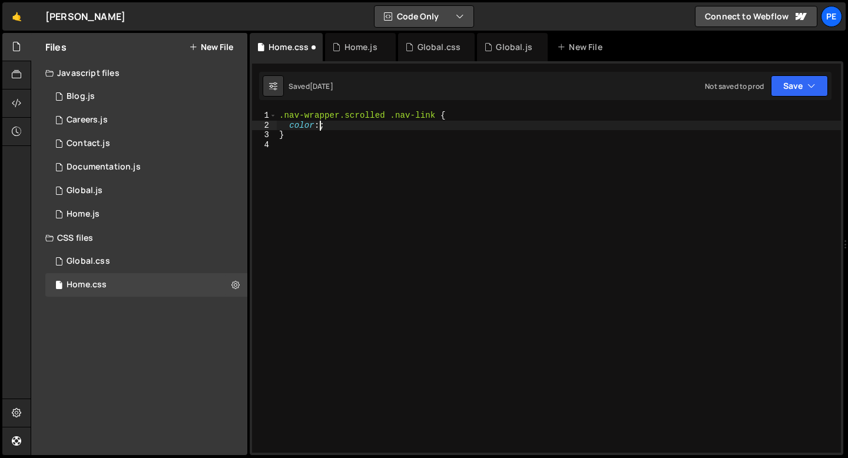
scroll to position [0, 2]
paste textarea "var(--base-color-brand--black-primary)"
type textarea "color: var(--base-color-brand--black-primary);"
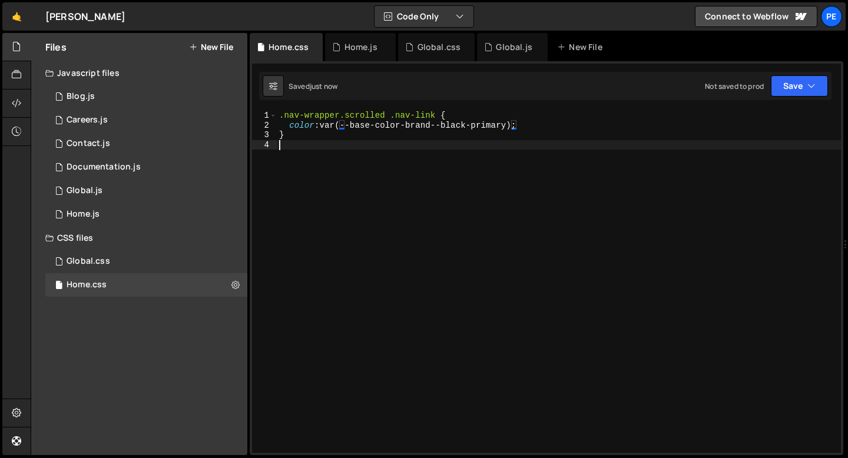
click at [314, 144] on div ".nav-wrapper.scrolled .nav-link { color : var(--base-color-brand--black-primary…" at bounding box center [559, 291] width 564 height 361
